Goal: Leave review/rating: Leave review/rating

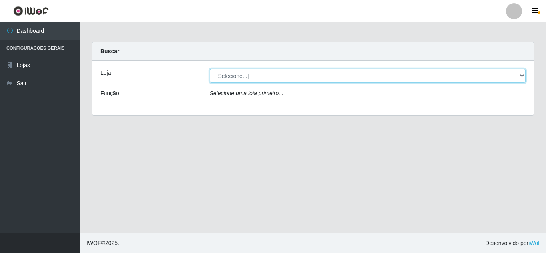
drag, startPoint x: 486, startPoint y: 69, endPoint x: 479, endPoint y: 76, distance: 9.9
click at [486, 69] on select "[Selecione...] Rede Compras Supermercados - LOJA 5" at bounding box center [368, 76] width 316 height 14
select select "397"
click at [210, 69] on select "[Selecione...] Rede Compras Supermercados - LOJA 5" at bounding box center [368, 76] width 316 height 14
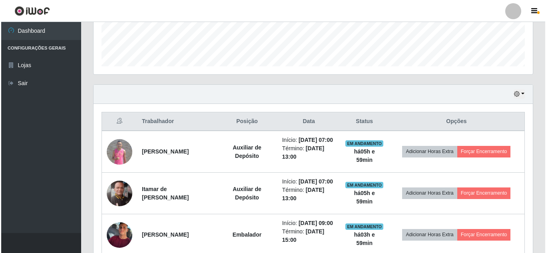
scroll to position [280, 0]
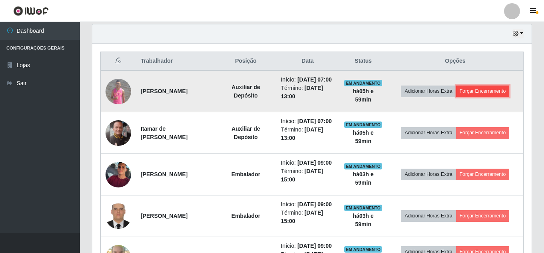
click at [488, 92] on button "Forçar Encerramento" at bounding box center [483, 90] width 54 height 11
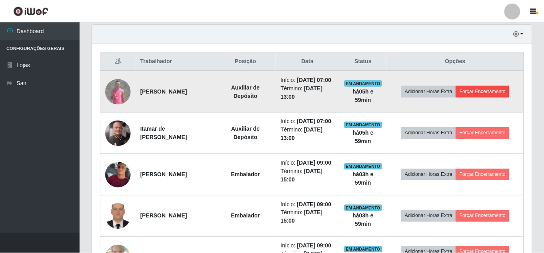
scroll to position [166, 435]
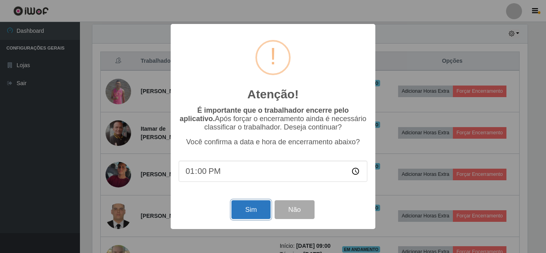
click at [250, 210] on button "Sim" at bounding box center [250, 209] width 39 height 19
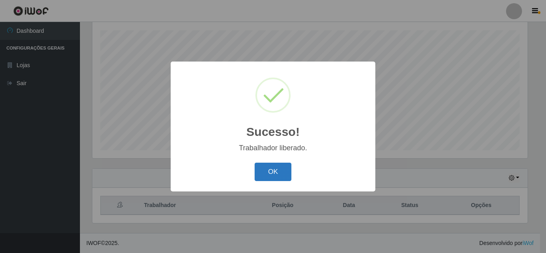
drag, startPoint x: 266, startPoint y: 168, endPoint x: 282, endPoint y: 168, distance: 16.8
click at [267, 168] on button "OK" at bounding box center [272, 172] width 37 height 19
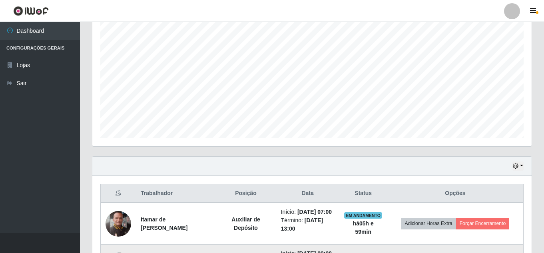
scroll to position [255, 0]
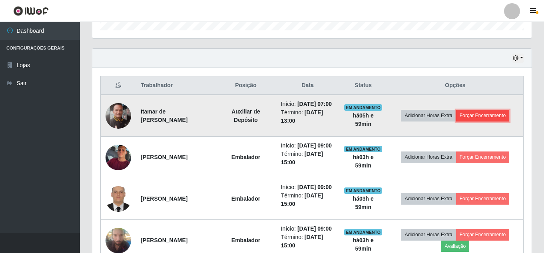
click at [469, 116] on button "Forçar Encerramento" at bounding box center [483, 115] width 54 height 11
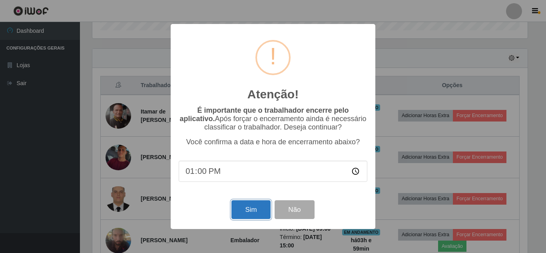
click at [244, 210] on button "Sim" at bounding box center [250, 209] width 39 height 19
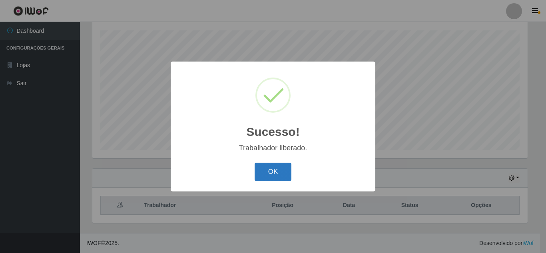
click at [281, 167] on button "OK" at bounding box center [272, 172] width 37 height 19
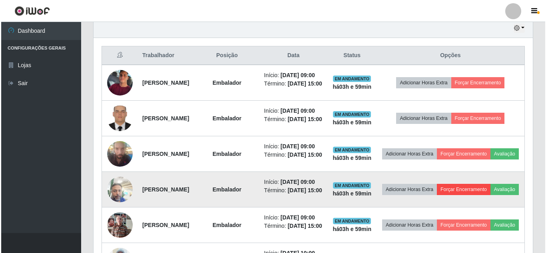
scroll to position [335, 0]
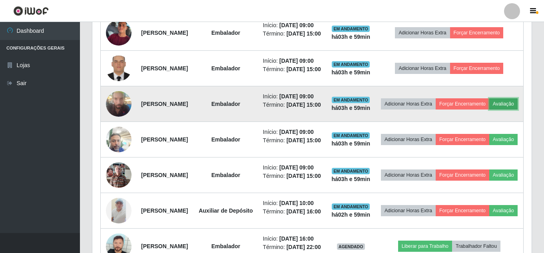
click at [489, 109] on button "Avaliação" at bounding box center [503, 103] width 28 height 11
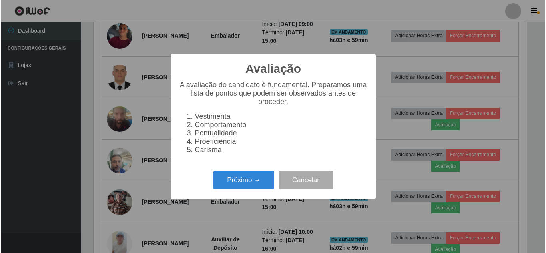
scroll to position [166, 435]
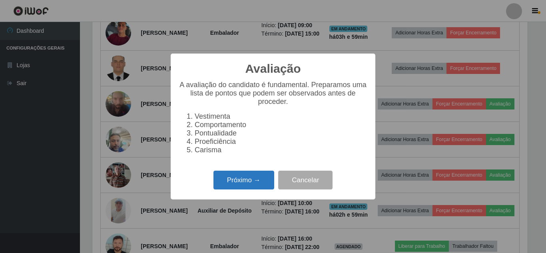
click at [248, 189] on button "Próximo →" at bounding box center [243, 180] width 61 height 19
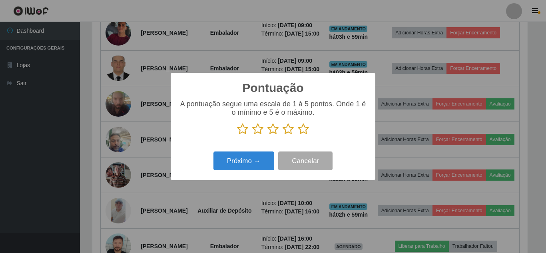
drag, startPoint x: 303, startPoint y: 128, endPoint x: 263, endPoint y: 161, distance: 52.2
click at [302, 128] on icon at bounding box center [303, 129] width 11 height 12
click at [298, 135] on input "radio" at bounding box center [298, 135] width 0 height 0
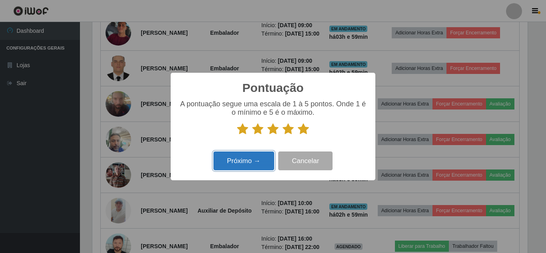
click at [262, 160] on button "Próximo →" at bounding box center [243, 160] width 61 height 19
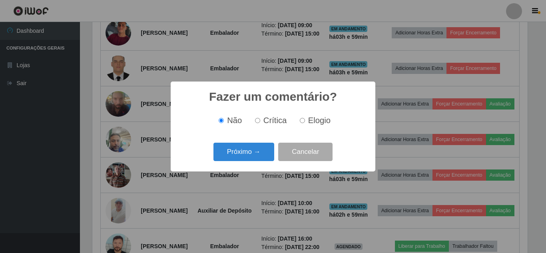
click at [261, 155] on button "Próximo →" at bounding box center [243, 152] width 61 height 19
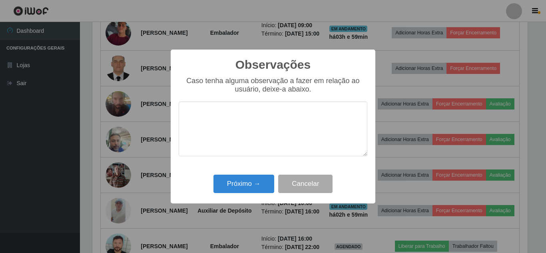
click at [256, 164] on div "Caso tenha alguma observação a fazer em relação ao usuário, deixe-a abaixo." at bounding box center [273, 120] width 189 height 87
click at [254, 181] on button "Próximo →" at bounding box center [243, 184] width 61 height 19
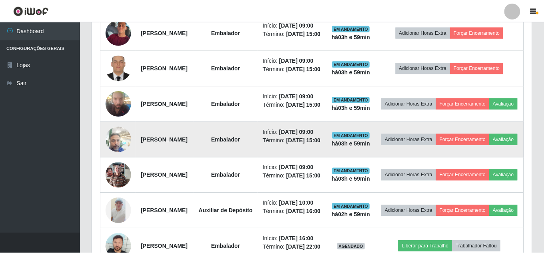
scroll to position [166, 439]
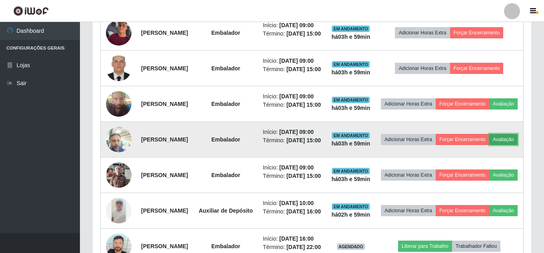
click at [489, 145] on button "Avaliação" at bounding box center [503, 139] width 28 height 11
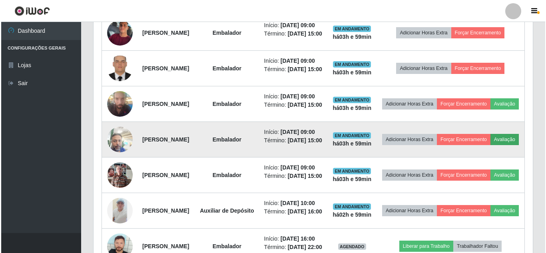
scroll to position [0, 0]
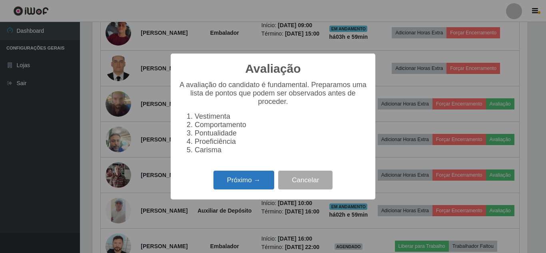
click at [238, 187] on button "Próximo →" at bounding box center [243, 180] width 61 height 19
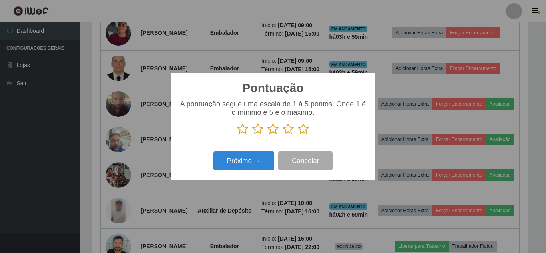
click at [302, 130] on icon at bounding box center [303, 129] width 11 height 12
click at [298, 135] on input "radio" at bounding box center [298, 135] width 0 height 0
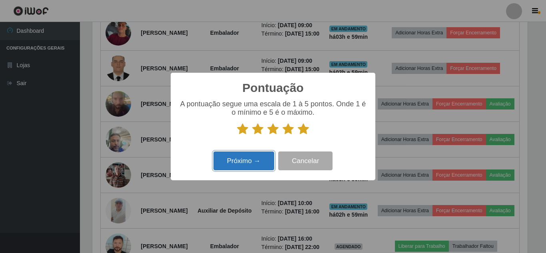
click at [258, 159] on button "Próximo →" at bounding box center [243, 160] width 61 height 19
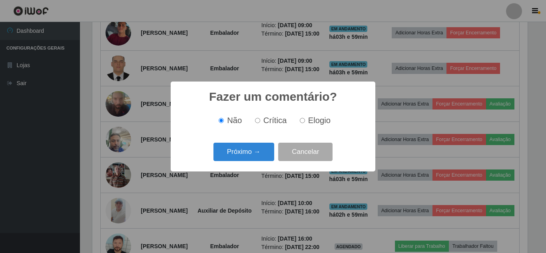
click at [258, 158] on button "Próximo →" at bounding box center [243, 152] width 61 height 19
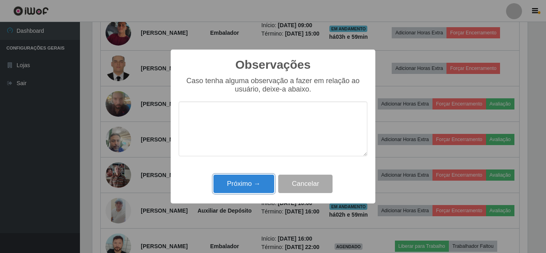
drag, startPoint x: 254, startPoint y: 178, endPoint x: 337, endPoint y: 168, distance: 84.1
click at [257, 177] on button "Próximo →" at bounding box center [243, 184] width 61 height 19
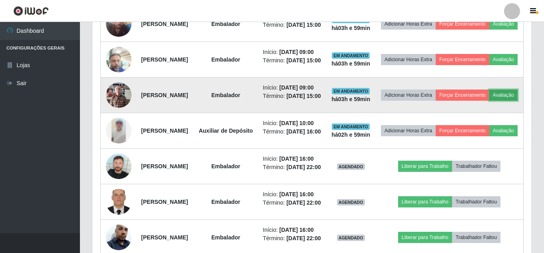
click at [489, 101] on button "Avaliação" at bounding box center [503, 94] width 28 height 11
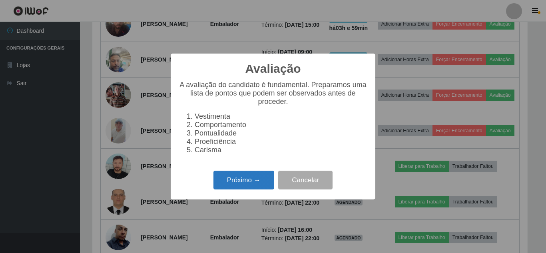
click at [229, 188] on button "Próximo →" at bounding box center [243, 180] width 61 height 19
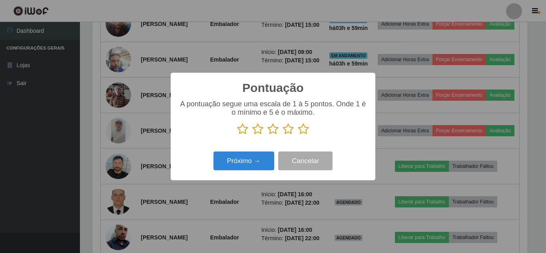
click at [300, 130] on icon at bounding box center [303, 129] width 11 height 12
click at [298, 135] on input "radio" at bounding box center [298, 135] width 0 height 0
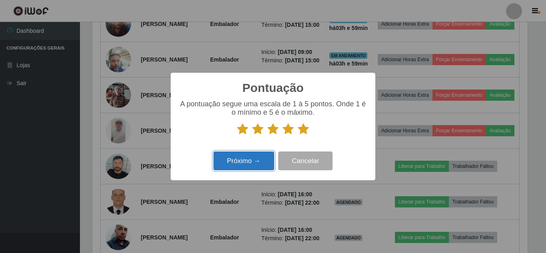
click at [250, 155] on button "Próximo →" at bounding box center [243, 160] width 61 height 19
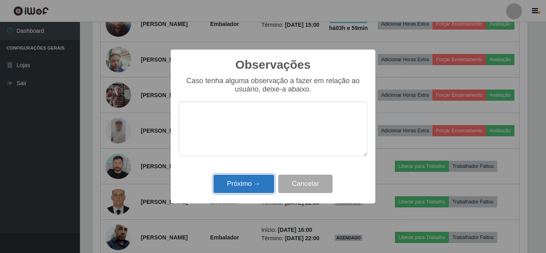
click at [248, 182] on button "Próximo →" at bounding box center [243, 184] width 61 height 19
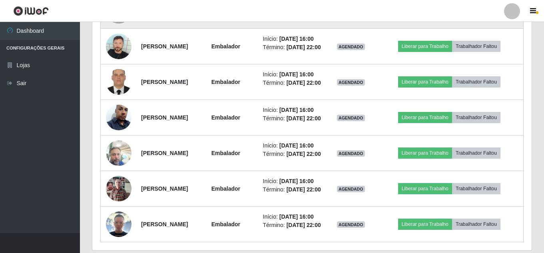
click at [489, 16] on button "Avaliação" at bounding box center [503, 10] width 28 height 11
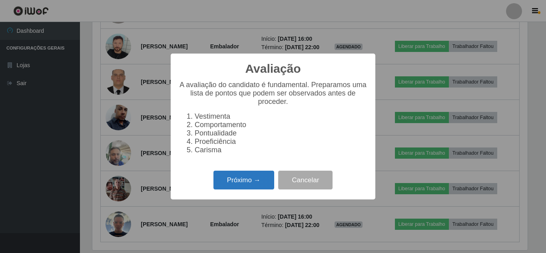
drag, startPoint x: 255, startPoint y: 181, endPoint x: 260, endPoint y: 181, distance: 4.8
click at [260, 181] on button "Próximo →" at bounding box center [243, 180] width 61 height 19
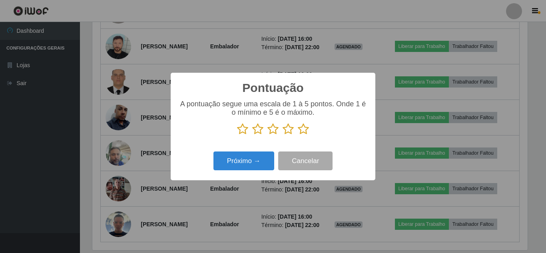
click at [304, 128] on icon at bounding box center [303, 129] width 11 height 12
click at [298, 135] on input "radio" at bounding box center [298, 135] width 0 height 0
click at [260, 152] on div "Próximo → Cancelar" at bounding box center [273, 160] width 189 height 23
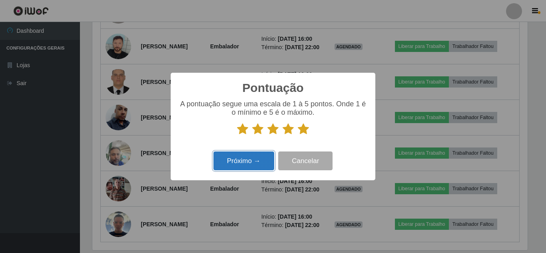
click at [259, 154] on button "Próximo →" at bounding box center [243, 160] width 61 height 19
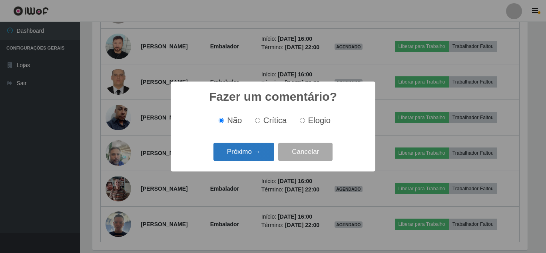
click at [259, 155] on button "Próximo →" at bounding box center [243, 152] width 61 height 19
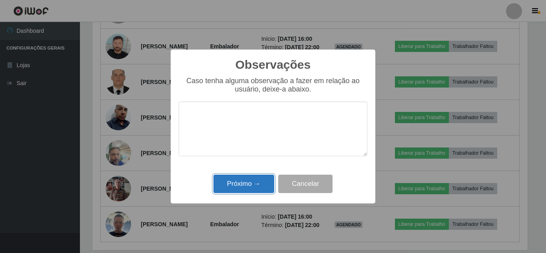
click at [257, 186] on button "Próximo →" at bounding box center [243, 184] width 61 height 19
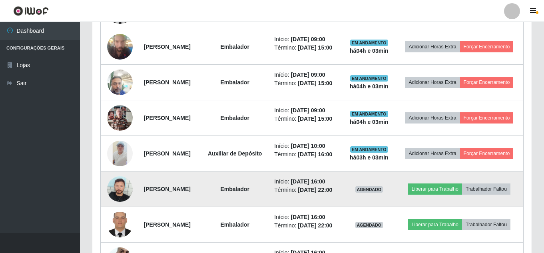
scroll to position [346, 0]
